Goal: Find contact information: Find contact information

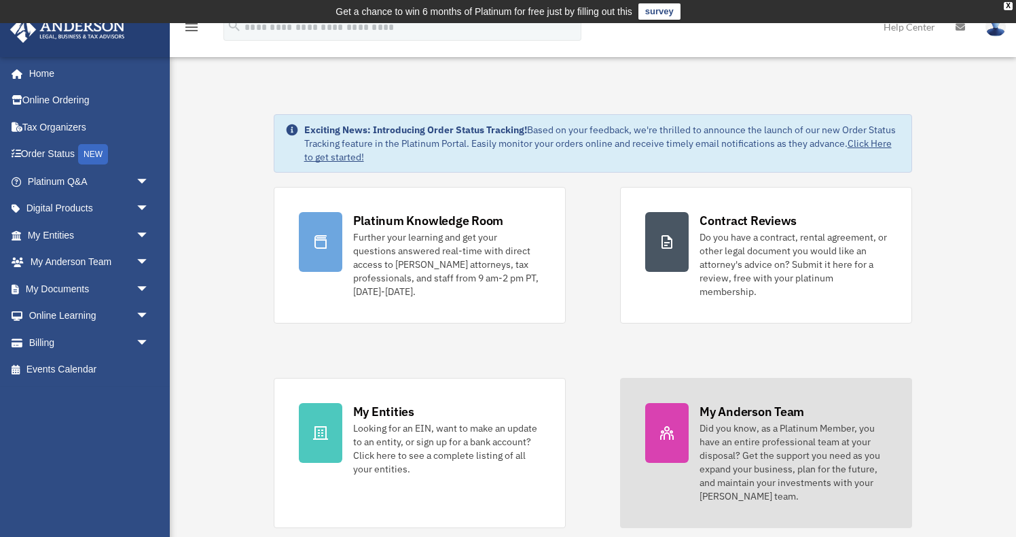
click at [791, 414] on div "My Anderson Team" at bounding box center [752, 411] width 105 height 17
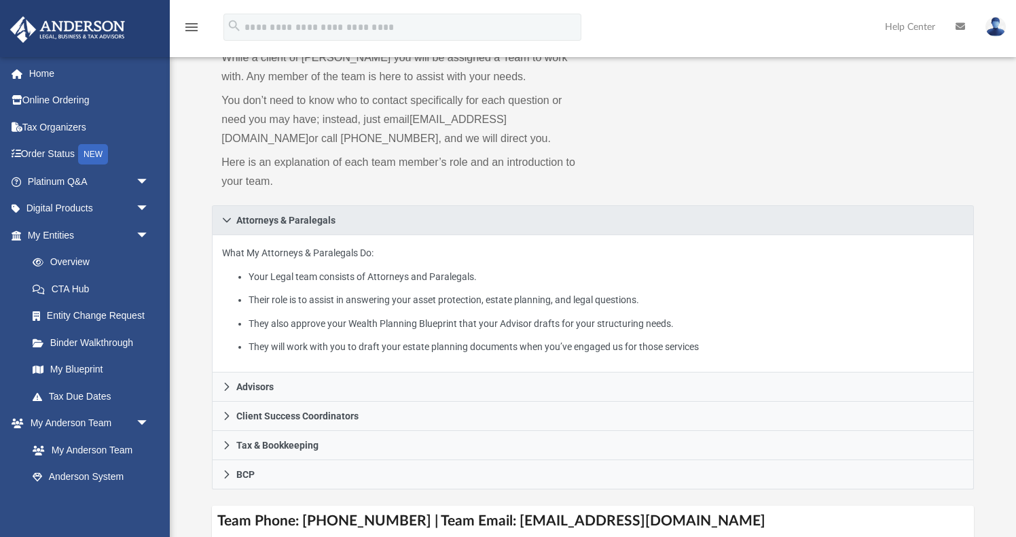
scroll to position [140, 0]
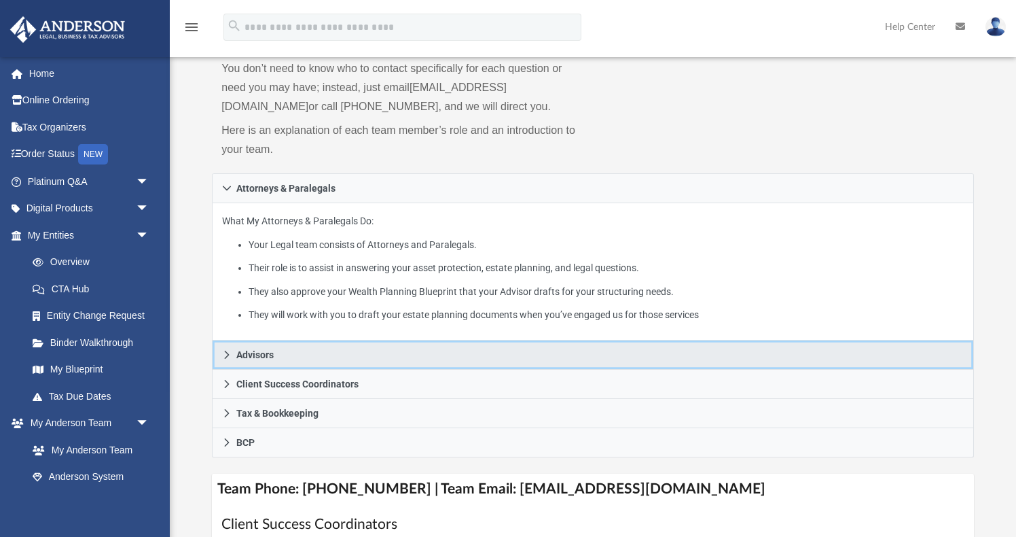
click at [267, 353] on span "Advisors" at bounding box center [254, 355] width 37 height 10
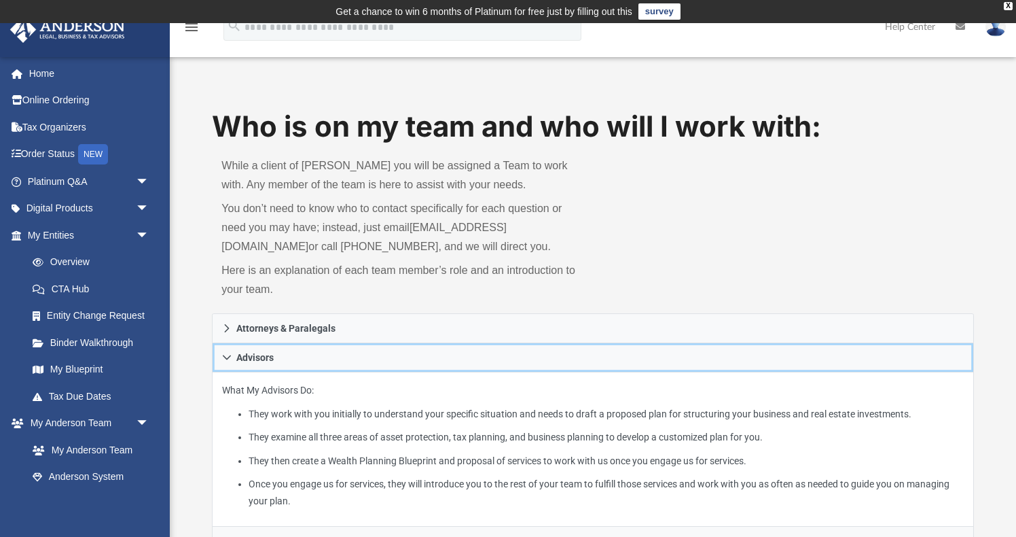
scroll to position [0, 0]
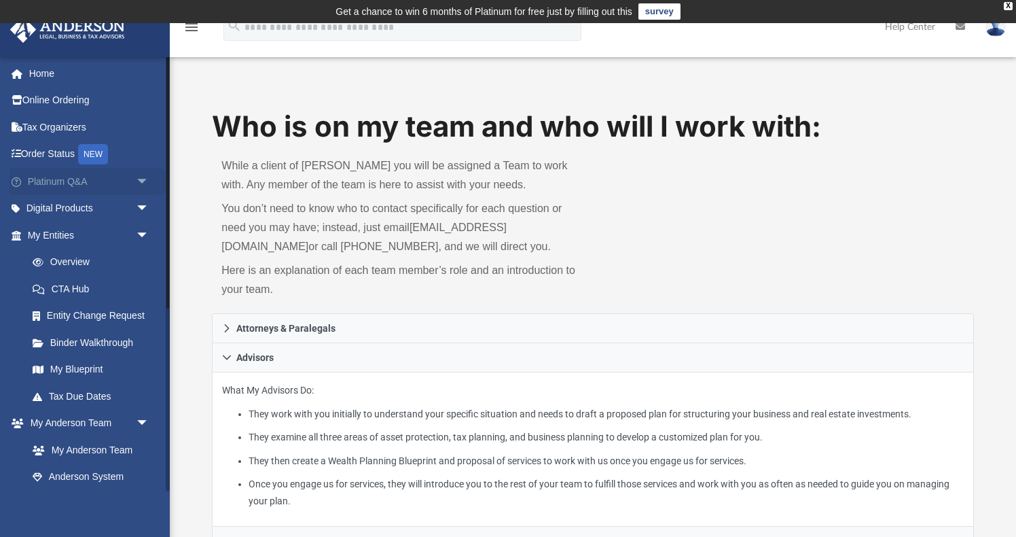
click at [140, 181] on span "arrow_drop_down" at bounding box center [149, 182] width 27 height 28
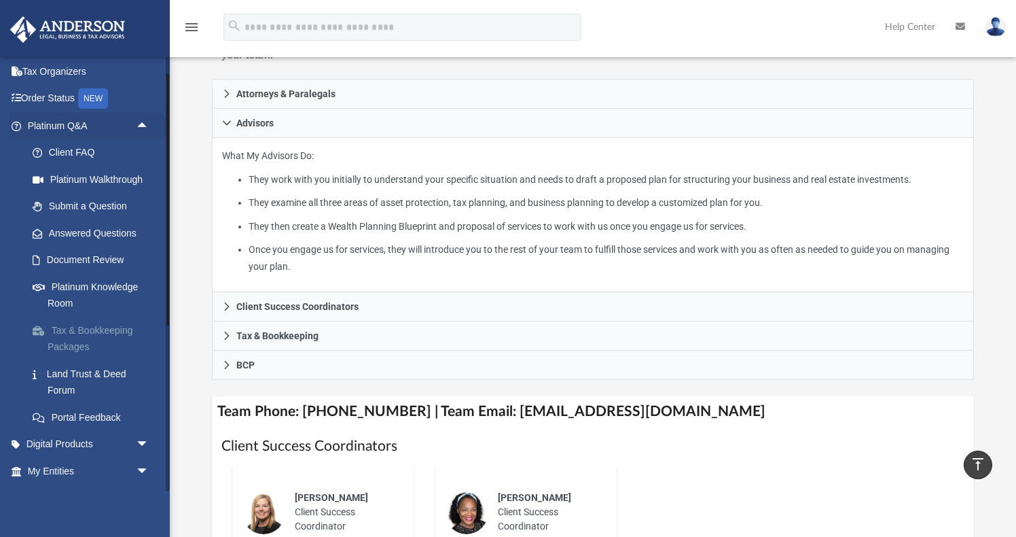
scroll to position [54, 0]
click at [111, 209] on link "Submit a Question" at bounding box center [94, 207] width 151 height 27
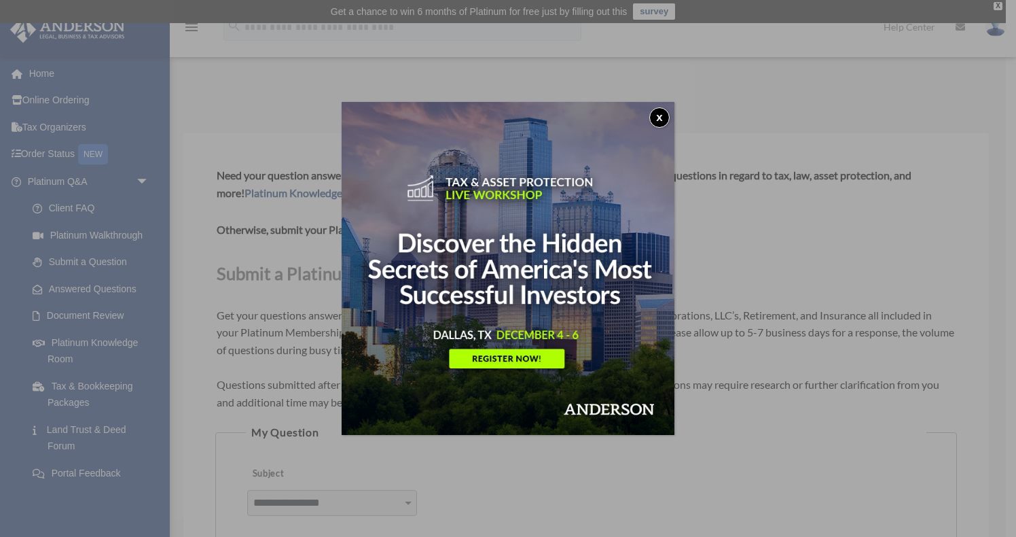
click at [661, 112] on button "x" at bounding box center [659, 117] width 20 height 20
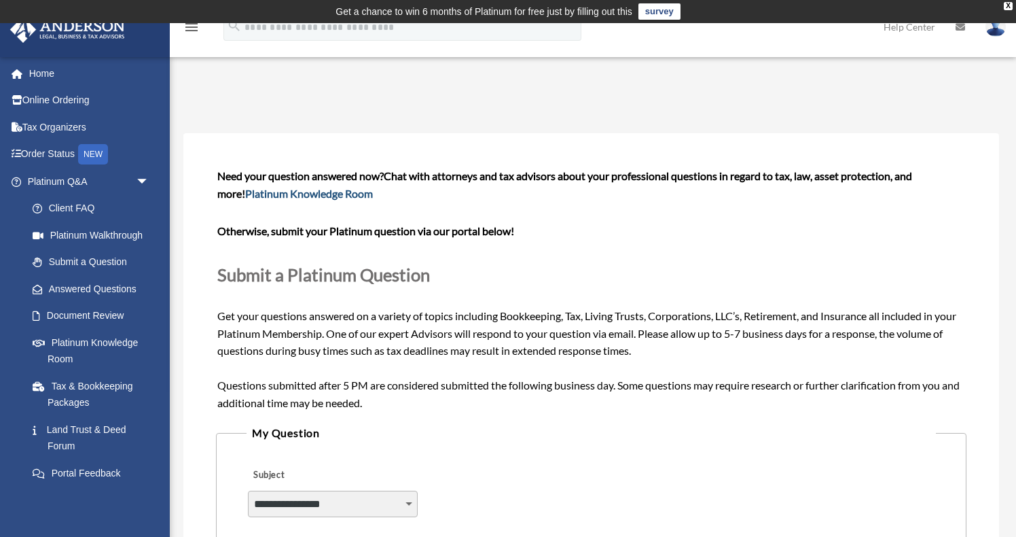
click at [342, 196] on link "Platinum Knowledge Room" at bounding box center [309, 193] width 128 height 13
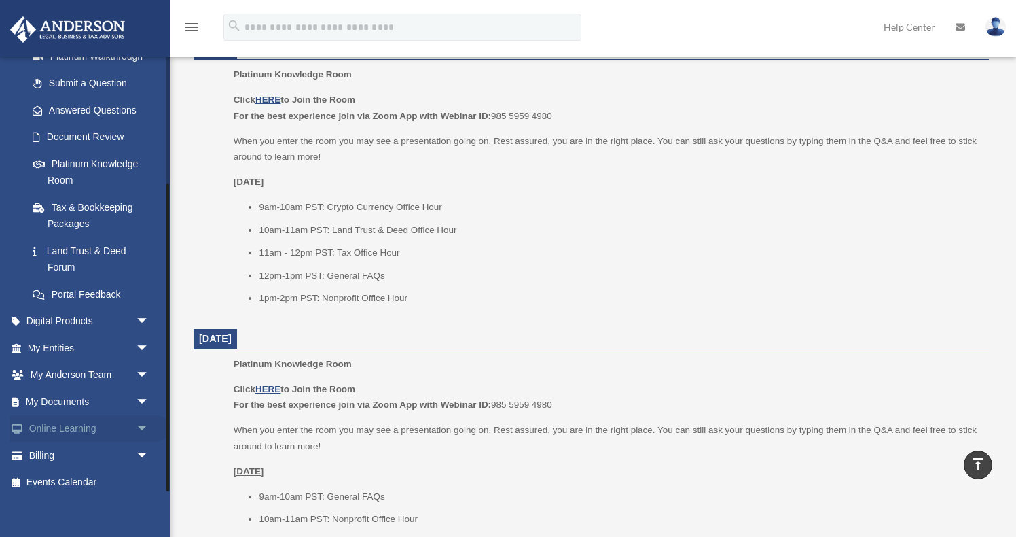
scroll to position [178, 0]
click at [142, 364] on span "arrow_drop_down" at bounding box center [149, 376] width 27 height 28
click at [102, 395] on link "My Anderson Team" at bounding box center [94, 402] width 151 height 27
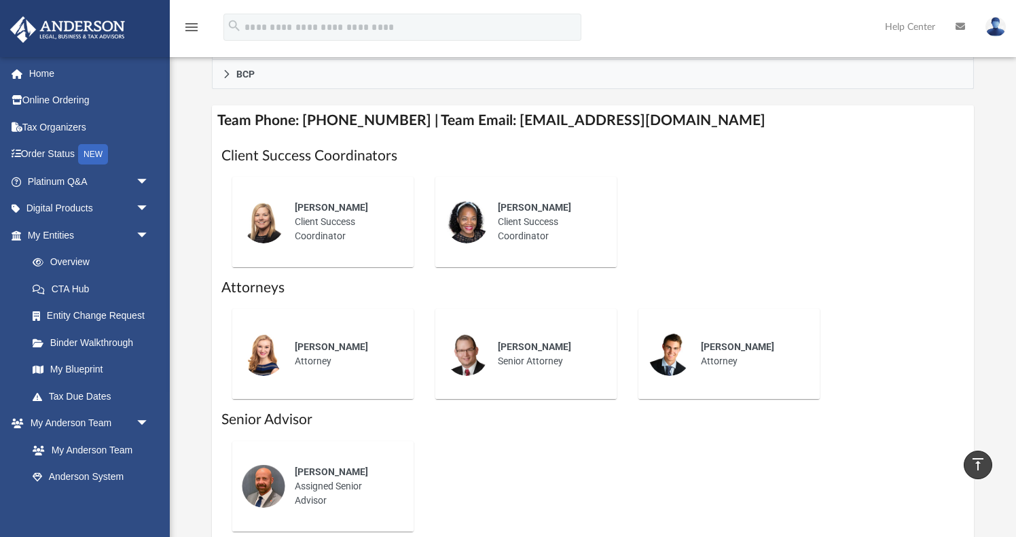
scroll to position [515, 0]
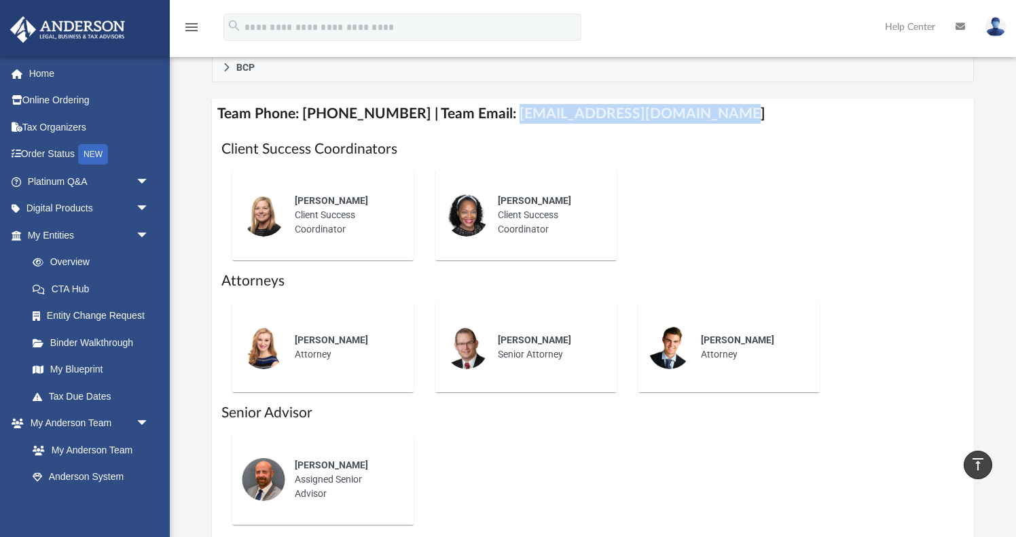
drag, startPoint x: 494, startPoint y: 113, endPoint x: 701, endPoint y: 109, distance: 207.2
click at [701, 109] on h4 "Team Phone: [PHONE_NUMBER] | Team Email: [EMAIL_ADDRESS][DOMAIN_NAME]" at bounding box center [592, 113] width 761 height 31
copy h4 "[EMAIL_ADDRESS][DOMAIN_NAME]"
